Goal: Task Accomplishment & Management: Manage account settings

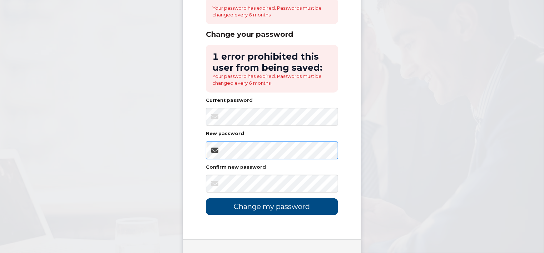
scroll to position [79, 0]
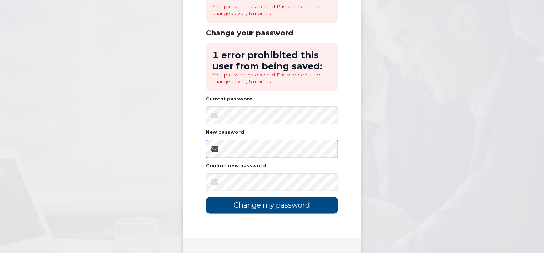
click at [146, 148] on body "Your password has expired. Passwords must be changed every 6 months. Change you…" at bounding box center [272, 105] width 544 height 369
click at [262, 206] on input "Change my password" at bounding box center [272, 205] width 132 height 17
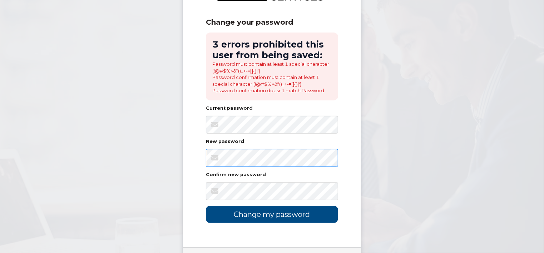
scroll to position [64, 0]
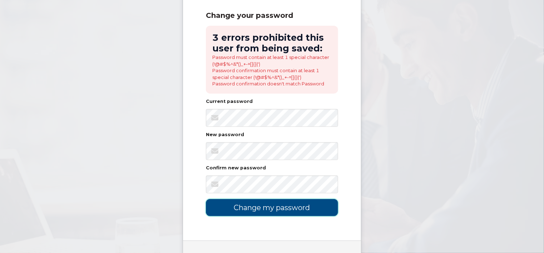
click at [285, 209] on input "Change my password" at bounding box center [272, 207] width 132 height 17
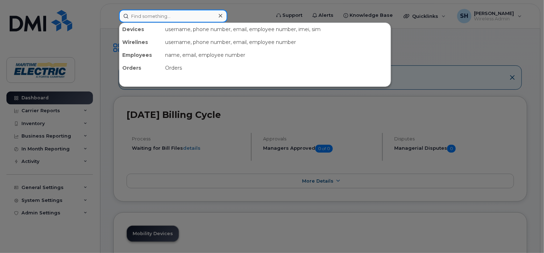
click at [177, 16] on input at bounding box center [173, 16] width 108 height 13
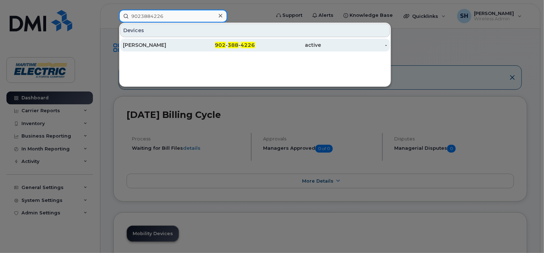
type input "9023884226"
click at [189, 50] on div "Zakaria Sefau" at bounding box center [222, 45] width 66 height 13
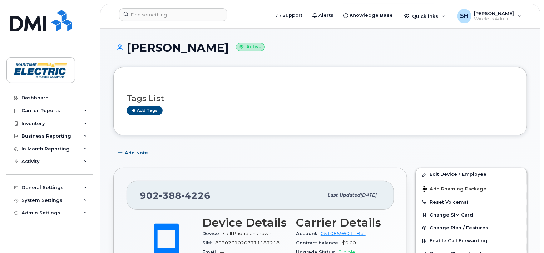
scroll to position [221, 0]
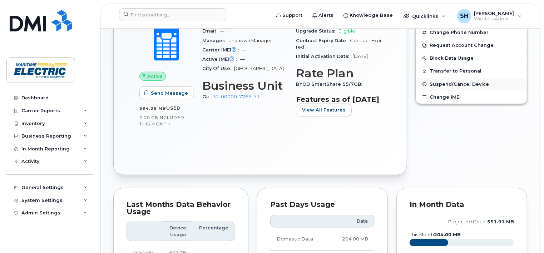
click at [470, 82] on span "Suspend/Cancel Device" at bounding box center [459, 84] width 59 height 5
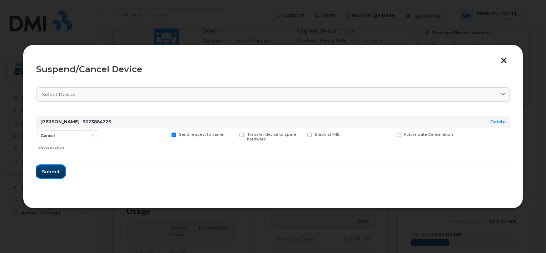
click at [53, 172] on span "Submit" at bounding box center [51, 171] width 18 height 7
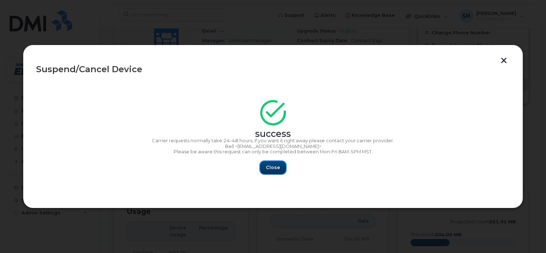
click at [276, 167] on span "Close" at bounding box center [273, 167] width 14 height 7
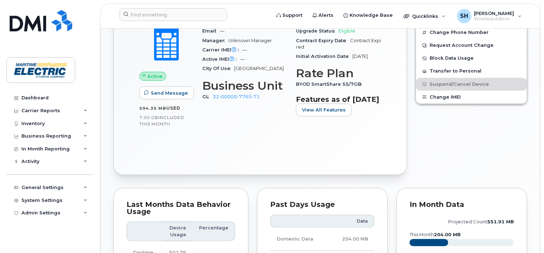
scroll to position [0, 0]
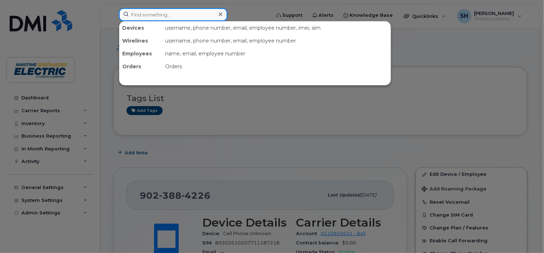
click at [134, 13] on input at bounding box center [173, 14] width 108 height 13
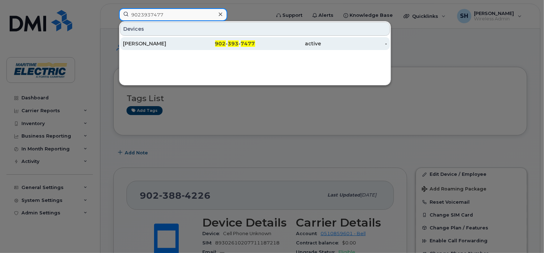
type input "9023937477"
click at [189, 49] on div "Abby Rice" at bounding box center [222, 43] width 66 height 13
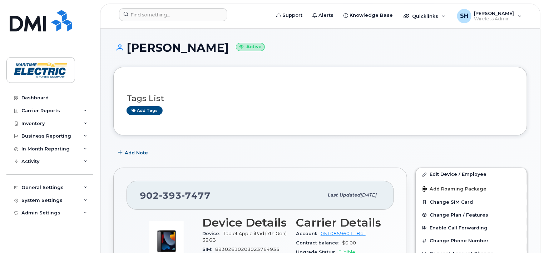
scroll to position [221, 0]
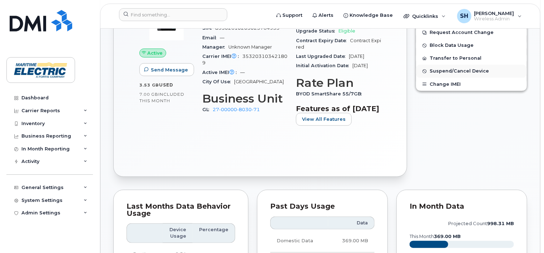
click at [445, 71] on span "Suspend/Cancel Device" at bounding box center [459, 71] width 59 height 5
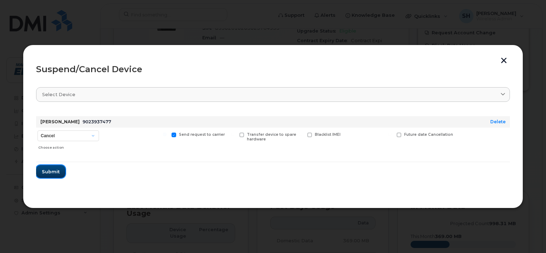
click at [54, 174] on span "Submit" at bounding box center [51, 171] width 18 height 7
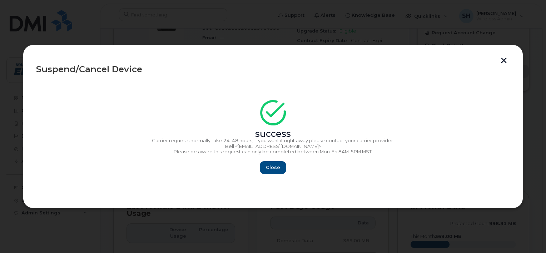
click at [503, 61] on button "button" at bounding box center [504, 62] width 11 height 8
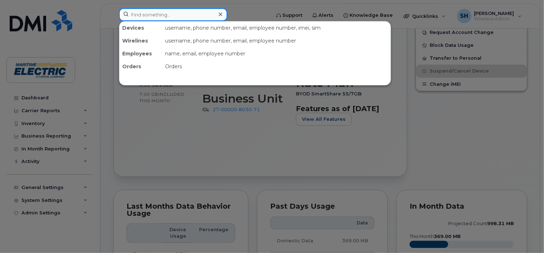
click at [152, 11] on input at bounding box center [173, 14] width 108 height 13
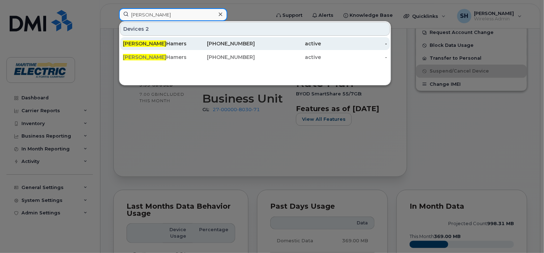
type input "cathie"
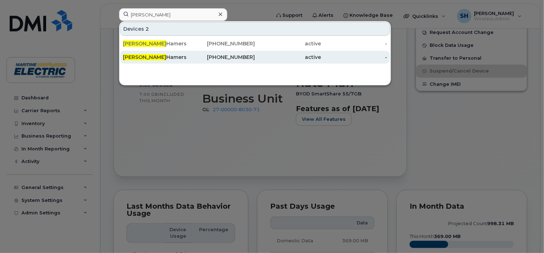
drag, startPoint x: 152, startPoint y: 44, endPoint x: 168, endPoint y: 51, distance: 17.8
click at [152, 44] on div "Cathie Hamers" at bounding box center [156, 43] width 66 height 7
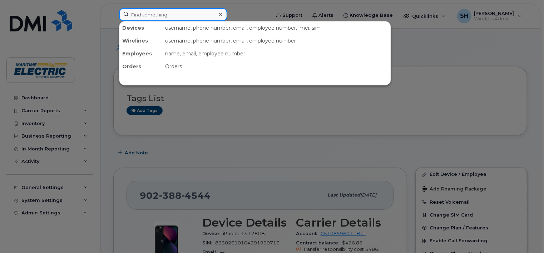
click at [154, 13] on input at bounding box center [173, 14] width 108 height 13
click at [132, 15] on input at bounding box center [173, 14] width 108 height 13
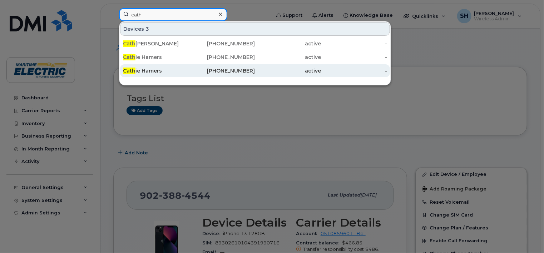
type input "cath"
click at [357, 75] on div "-" at bounding box center [354, 70] width 66 height 13
